Goal: Obtain resource: Download file/media

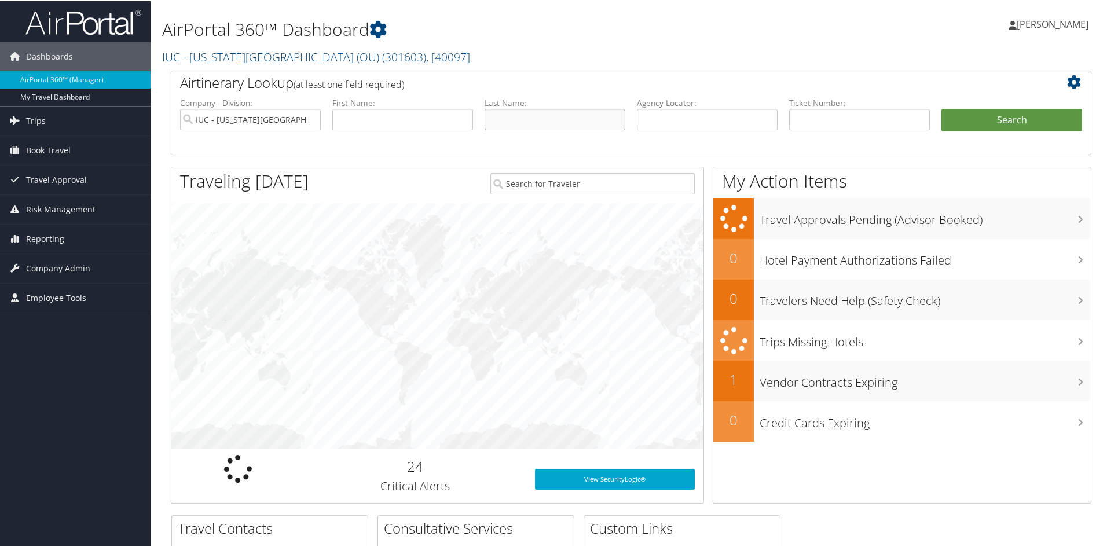
click at [517, 122] on input "text" at bounding box center [554, 118] width 141 height 21
type input "zimova"
click at [941, 108] on button "Search" at bounding box center [1011, 119] width 141 height 23
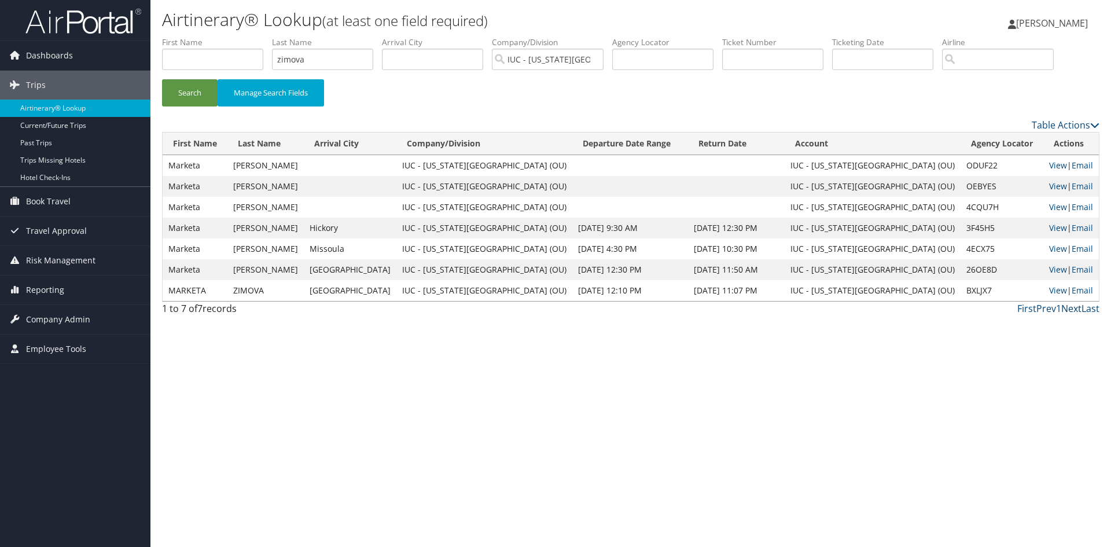
click at [1070, 310] on link "Next" at bounding box center [1072, 308] width 20 height 13
click at [1070, 309] on link "Next" at bounding box center [1072, 308] width 20 height 13
click at [1049, 295] on link "View" at bounding box center [1058, 290] width 18 height 11
click at [1049, 292] on link "View" at bounding box center [1058, 290] width 18 height 11
drag, startPoint x: 351, startPoint y: 58, endPoint x: 114, endPoint y: 79, distance: 237.7
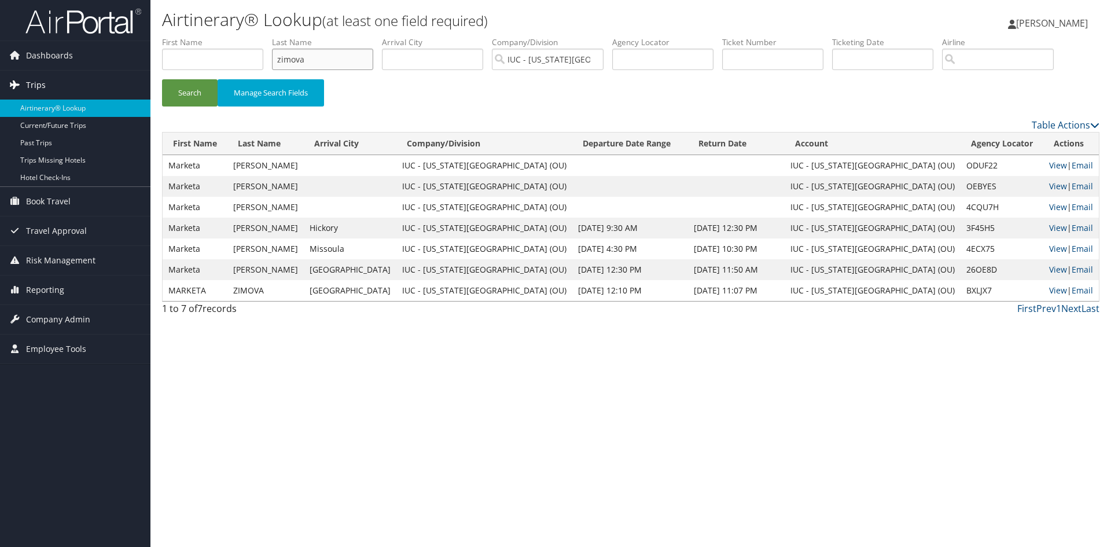
click at [114, 79] on div "Dashboards AirPortal 360™ (Manager) My Travel Dashboard Trips Airtinerary® Look…" at bounding box center [555, 273] width 1111 height 547
type input "giery"
click at [192, 100] on button "Search" at bounding box center [190, 92] width 56 height 27
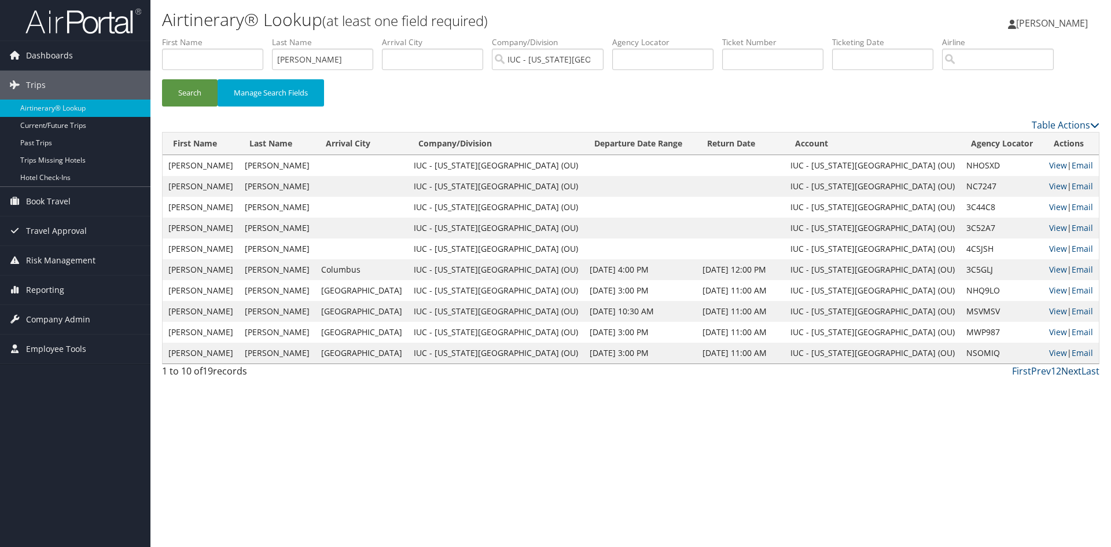
click at [1073, 374] on link "Next" at bounding box center [1072, 371] width 20 height 13
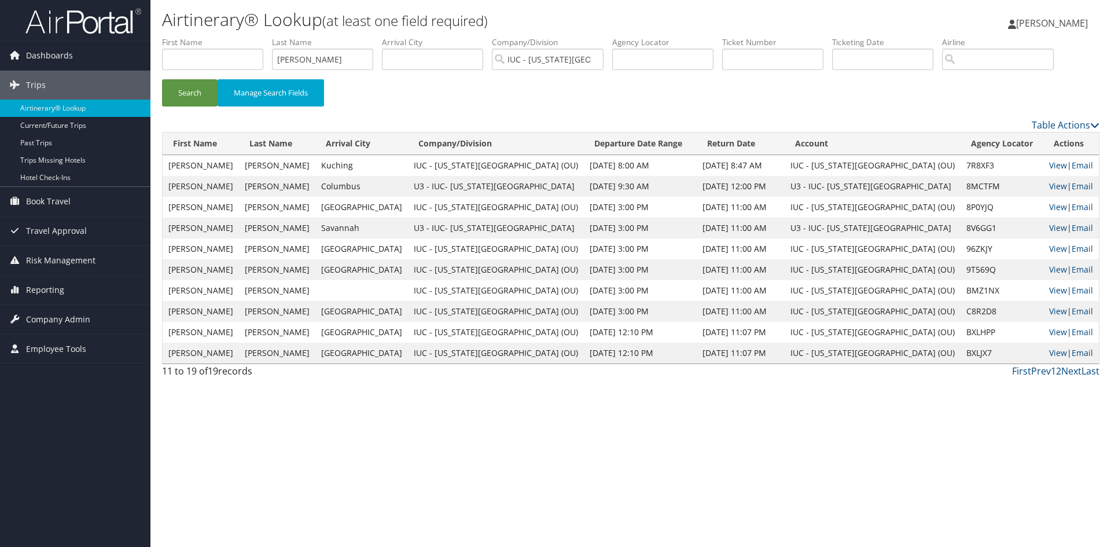
click at [1049, 359] on td "View | Email" at bounding box center [1072, 353] width 56 height 21
click at [1049, 354] on link "View" at bounding box center [1058, 352] width 18 height 11
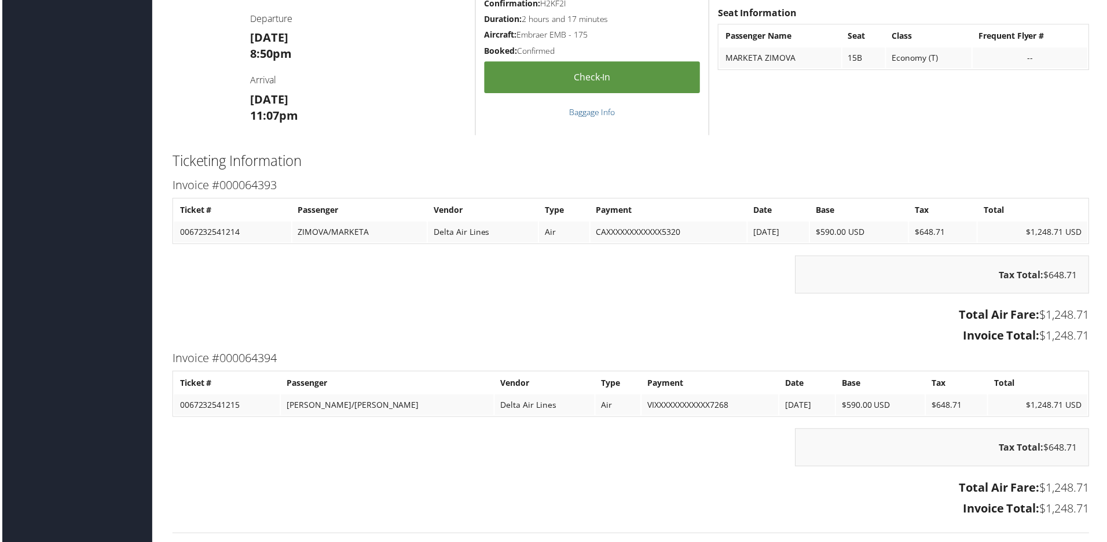
scroll to position [1665, 0]
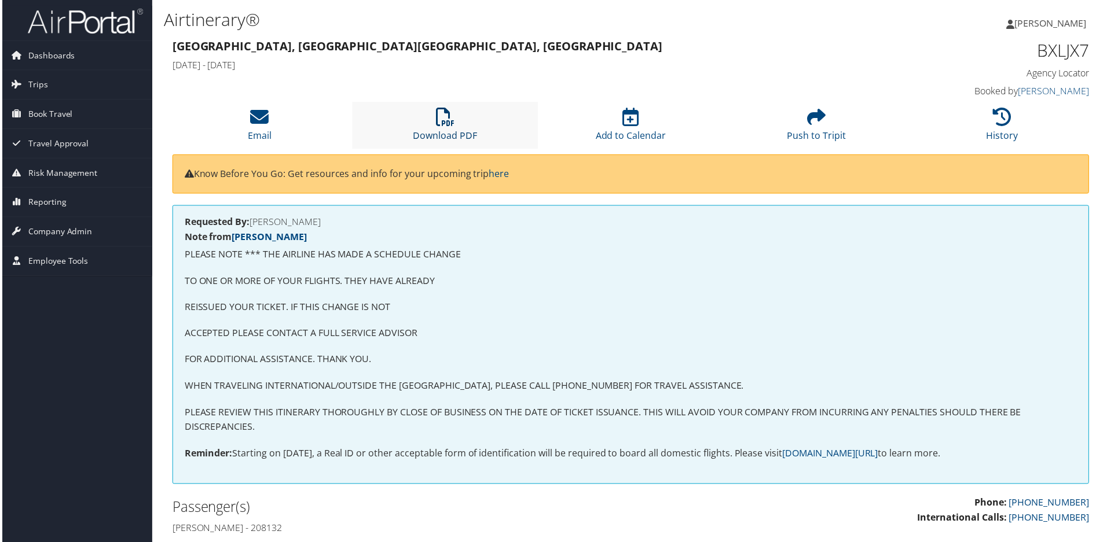
click at [462, 139] on link "Download PDF" at bounding box center [445, 129] width 64 height 28
click at [447, 137] on link "Download PDF" at bounding box center [445, 129] width 64 height 28
